Goal: Communication & Community: Ask a question

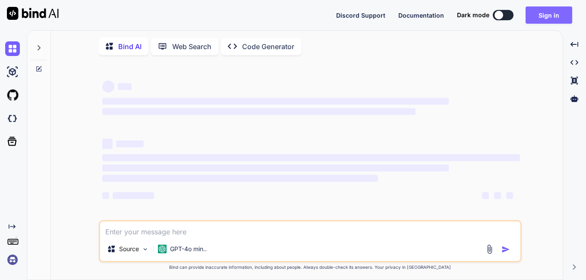
type textarea "x"
click at [555, 14] on button "Sign in" at bounding box center [548, 14] width 47 height 17
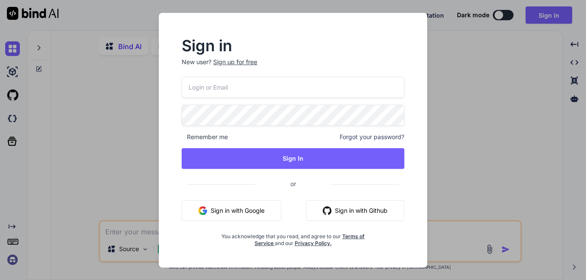
click at [193, 93] on input "email" at bounding box center [293, 87] width 223 height 21
paste input "[EMAIL_ADDRESS][DOMAIN_NAME]"
type input "[EMAIL_ADDRESS][DOMAIN_NAME]"
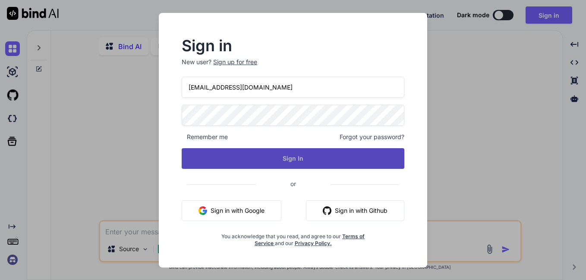
click at [294, 162] on button "Sign In" at bounding box center [293, 158] width 223 height 21
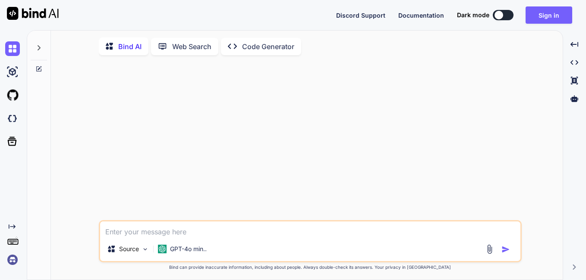
click at [212, 119] on div at bounding box center [310, 141] width 421 height 158
click at [179, 235] on textarea at bounding box center [310, 230] width 420 height 16
click at [232, 231] on textarea "จงเขียนวัตถุประสงค์ของการจัดโครงการ" at bounding box center [310, 230] width 420 height 16
paste textarea "โครงการสัมมนากีฬา[PERSON_NAME]เกมส์ ครั้งที่ 31 ประจำปีการศึกษา 2568"
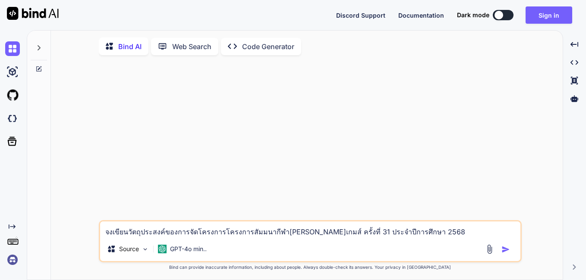
click at [213, 234] on textarea "จงเขียนวัตถุประสงค์ของการจัดโครงการโครงการสัมมนากีฬา[PERSON_NAME]เกมส์ ครั้งที่…" at bounding box center [310, 230] width 420 height 16
type textarea "จงเขียนวัตถุประสงค์ของการจัดโครงการสัมมนากีฬา[PERSON_NAME]เกมส์ ครั้งที่ 31 ประ…"
click at [502, 254] on img "button" at bounding box center [505, 249] width 9 height 9
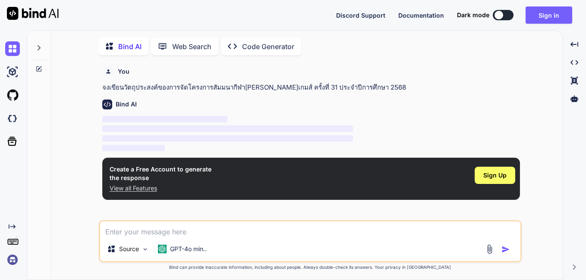
scroll to position [3, 0]
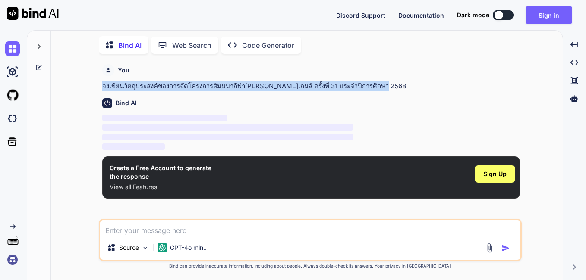
drag, startPoint x: 103, startPoint y: 82, endPoint x: 367, endPoint y: 83, distance: 264.3
click at [367, 83] on p "จงเขียนวัตถุประสงค์ของการจัดโครงการสัมมนากีฬา[PERSON_NAME]เกมส์ ครั้งที่ 31 ประ…" at bounding box center [310, 86] width 417 height 10
copy p "จงเขียนวัตถุประสงค์ของการจัดโครงการสัมมนากีฬา[PERSON_NAME]เกมส์ ครั้งที่ 31 ประ…"
click at [422, 86] on p "จงเขียนวัตถุประสงค์ของการจัดโครงการสัมมนากีฬา[PERSON_NAME]เกมส์ ครั้งที่ 31 ประ…" at bounding box center [310, 86] width 417 height 10
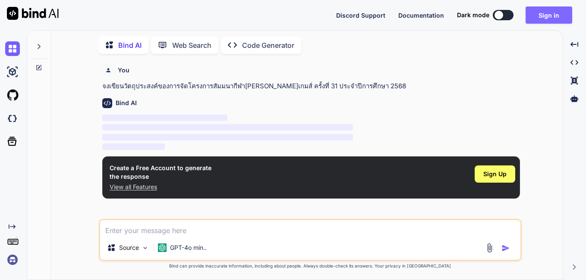
click at [555, 19] on button "Sign in" at bounding box center [548, 14] width 47 height 17
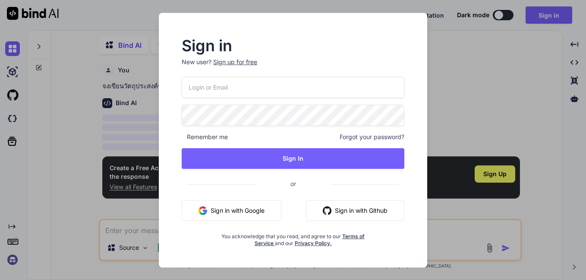
click at [46, 146] on div "Sign in New user? Sign up for free Remember me Forgot your password? Sign In or…" at bounding box center [293, 140] width 586 height 280
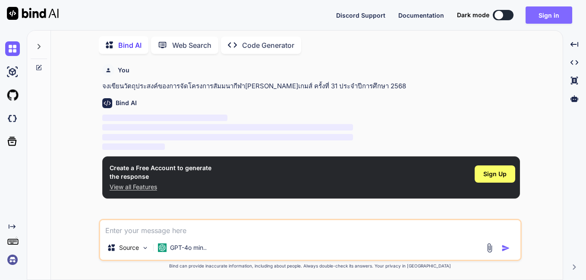
click at [540, 15] on button "Sign in" at bounding box center [548, 14] width 47 height 17
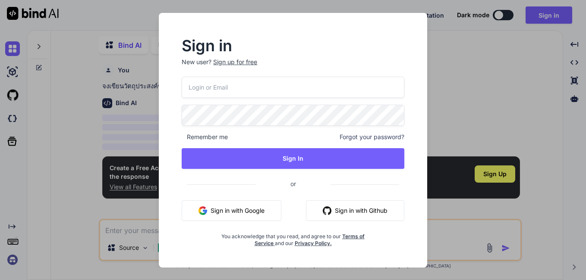
click at [463, 83] on div "Sign in New user? Sign up for free Remember me Forgot your password? Sign In or…" at bounding box center [293, 140] width 586 height 280
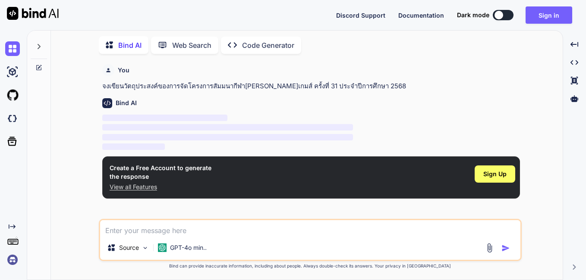
click at [501, 15] on div at bounding box center [498, 15] width 9 height 9
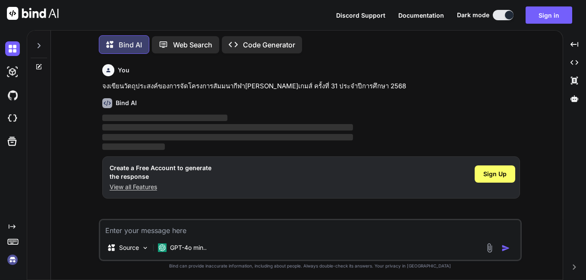
click at [502, 16] on button at bounding box center [502, 15] width 21 height 10
